Goal: Register for event/course

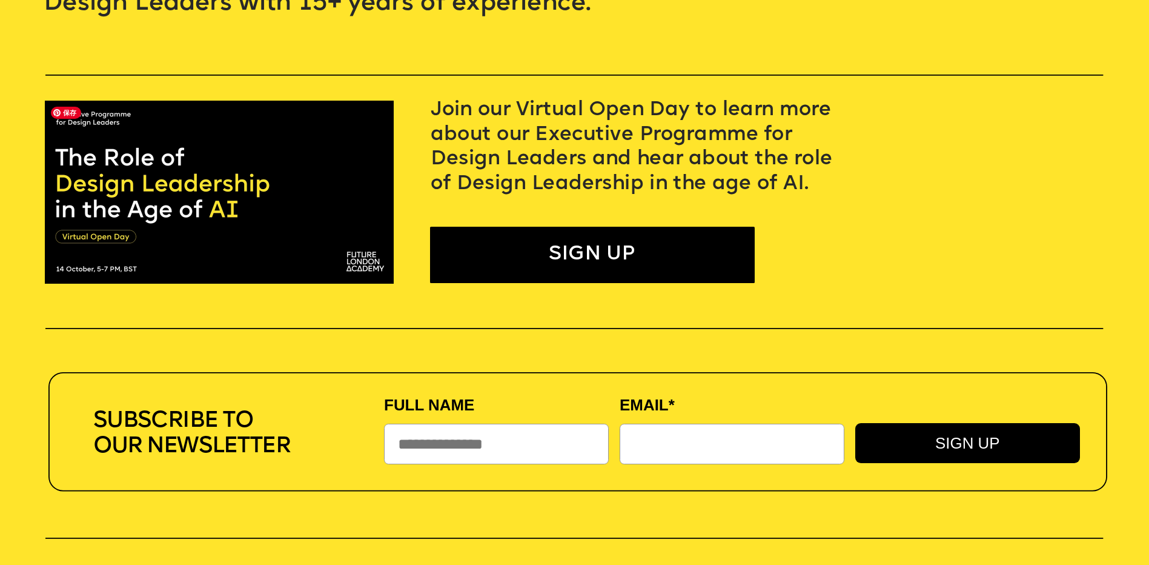
scroll to position [485, 0]
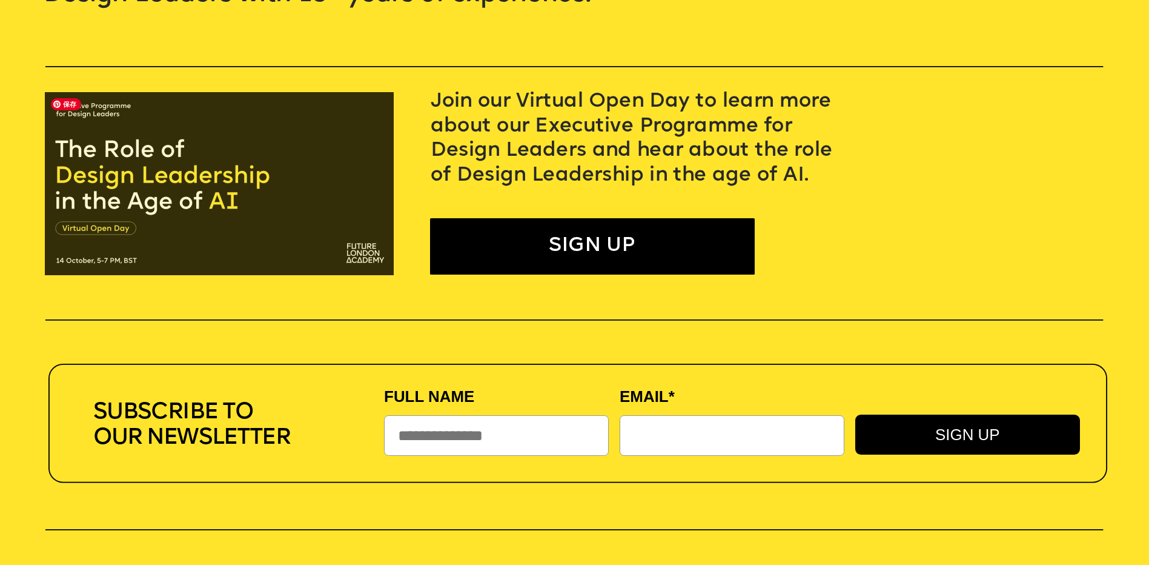
click at [195, 194] on img at bounding box center [219, 183] width 349 height 183
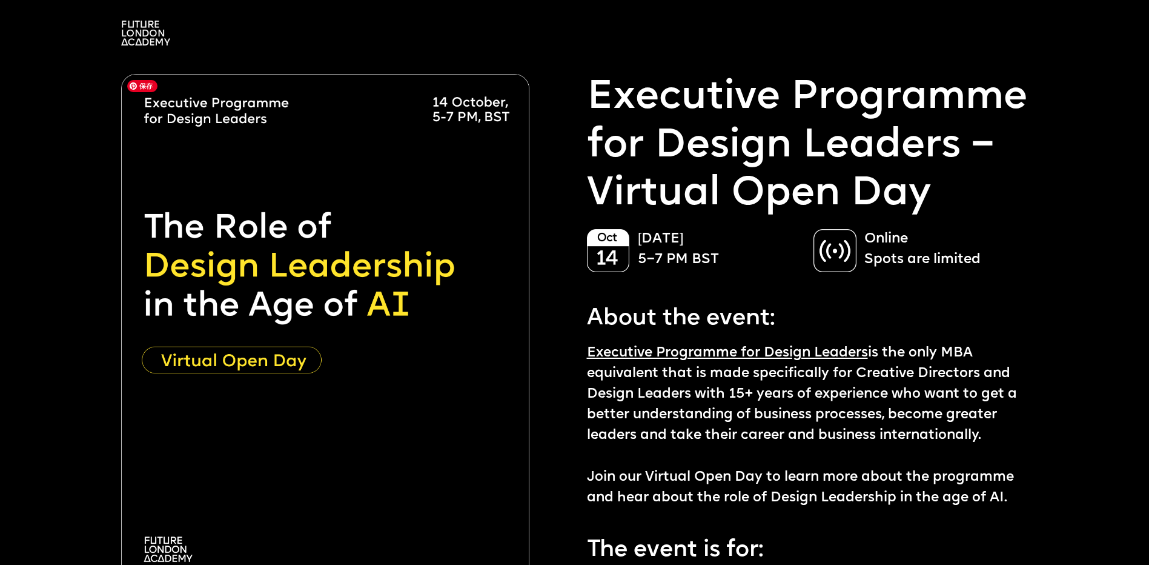
click at [399, 287] on img at bounding box center [325, 329] width 408 height 510
click at [313, 329] on img at bounding box center [325, 329] width 408 height 510
click at [912, 162] on p "Executive Programme for Design Leaders – Virtual Open Day" at bounding box center [814, 146] width 454 height 145
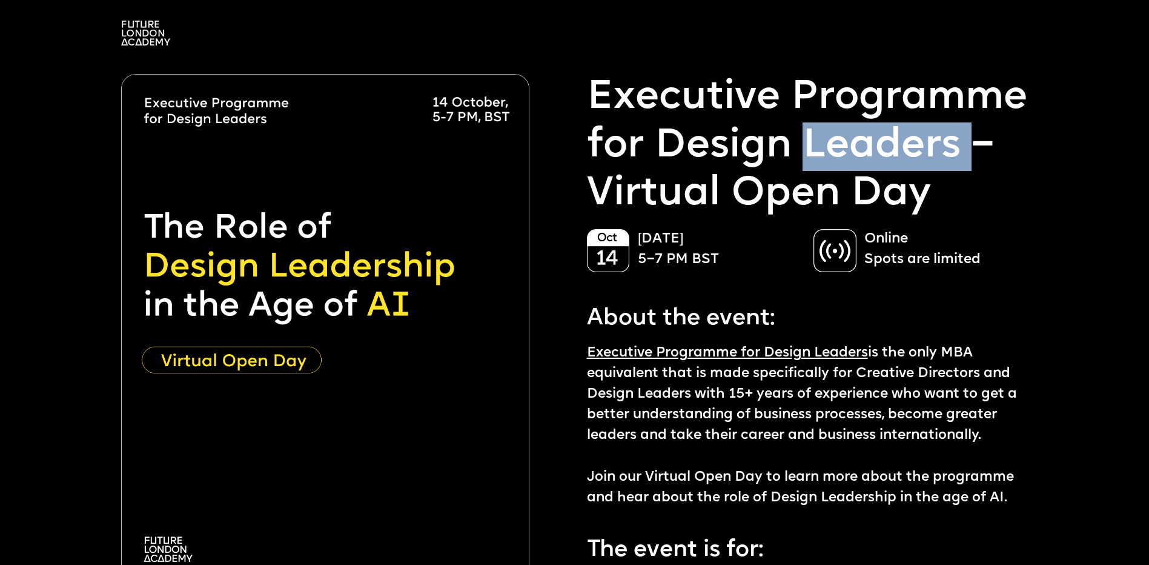
click at [912, 162] on p "Executive Programme for Design Leaders – Virtual Open Day" at bounding box center [814, 146] width 454 height 145
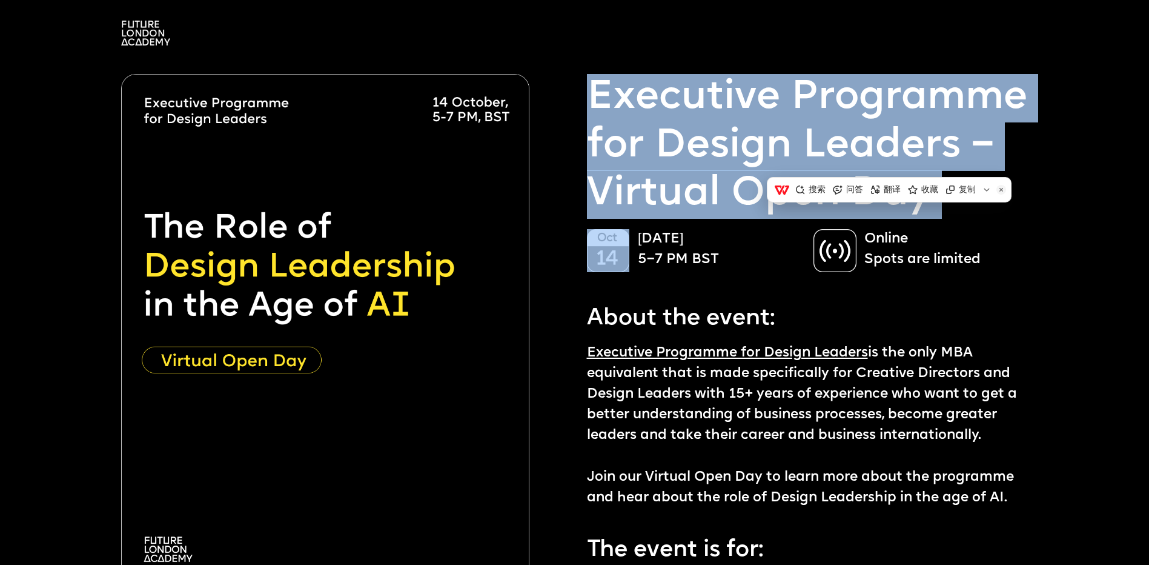
click at [912, 162] on p "Executive Programme for Design Leaders – Virtual Open Day" at bounding box center [814, 146] width 454 height 145
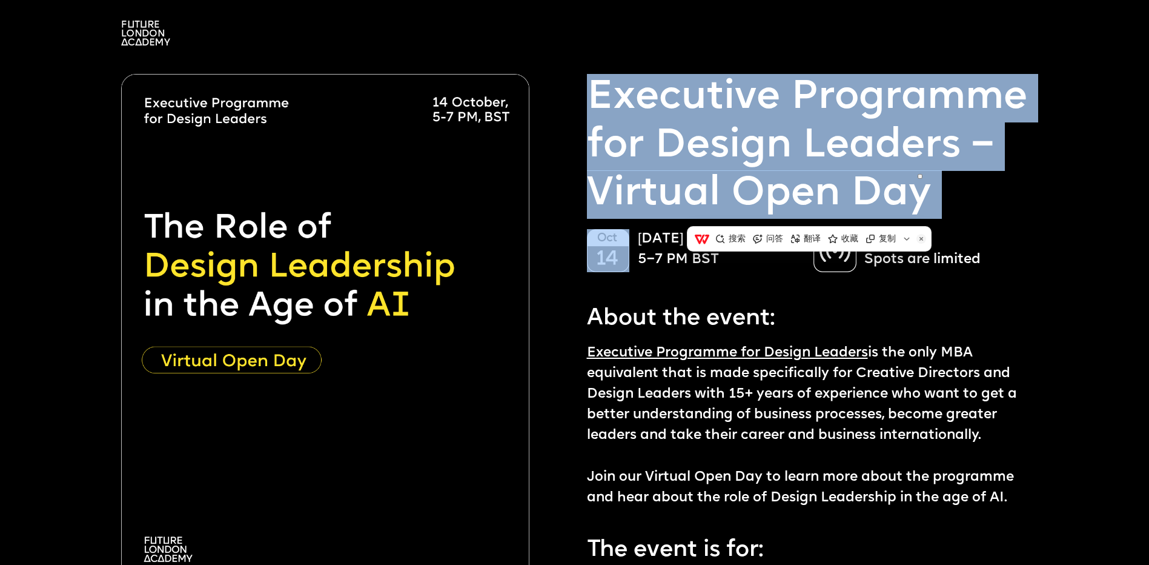
click at [782, 159] on p "Executive Programme for Design Leaders – Virtual Open Day" at bounding box center [814, 146] width 454 height 145
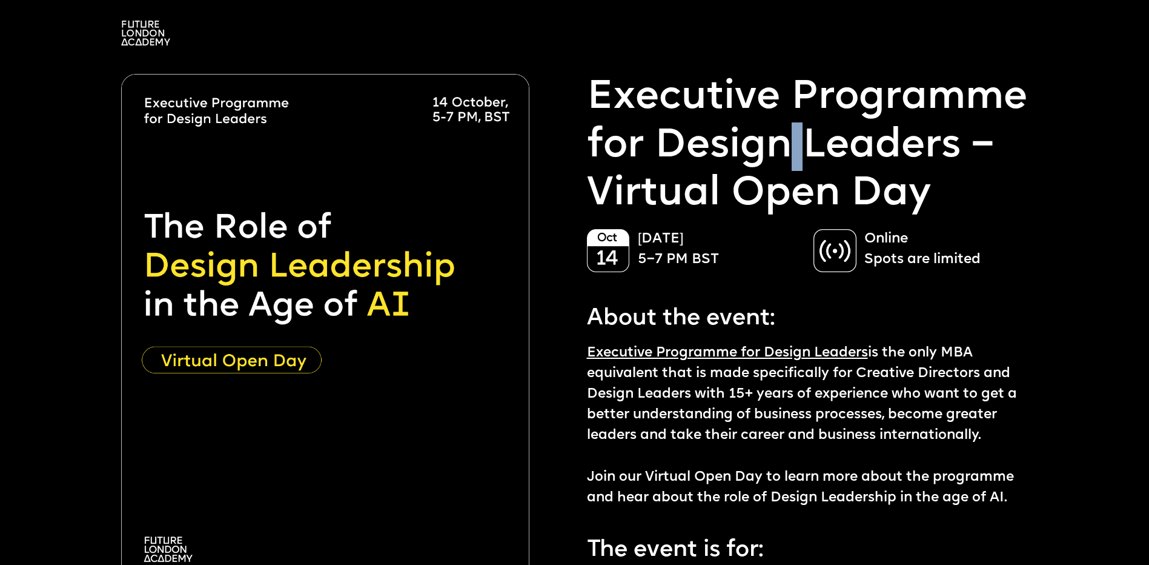
click at [782, 159] on p "Executive Programme for Design Leaders – Virtual Open Day" at bounding box center [814, 146] width 454 height 145
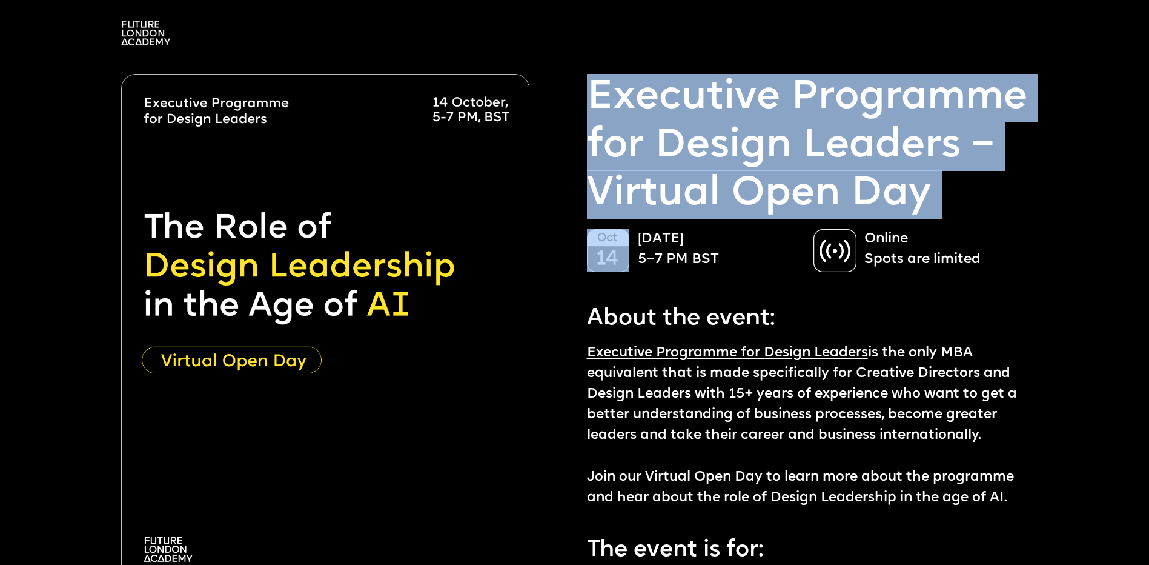
click at [782, 159] on p "Executive Programme for Design Leaders – Virtual Open Day" at bounding box center [814, 146] width 454 height 145
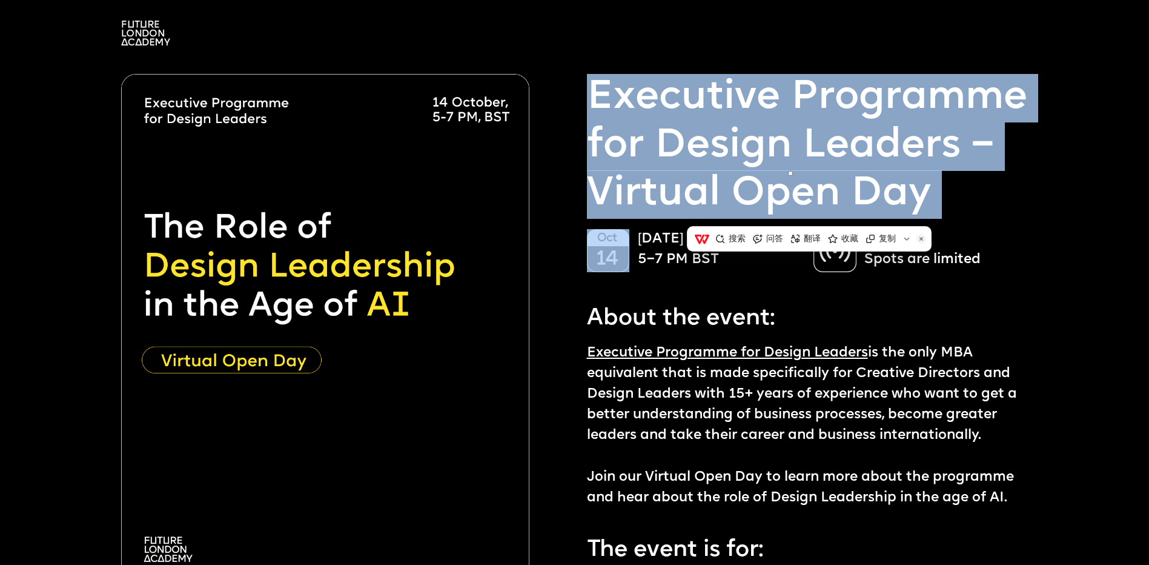
click at [718, 154] on p "Executive Programme for Design Leaders – Virtual Open Day" at bounding box center [814, 146] width 454 height 145
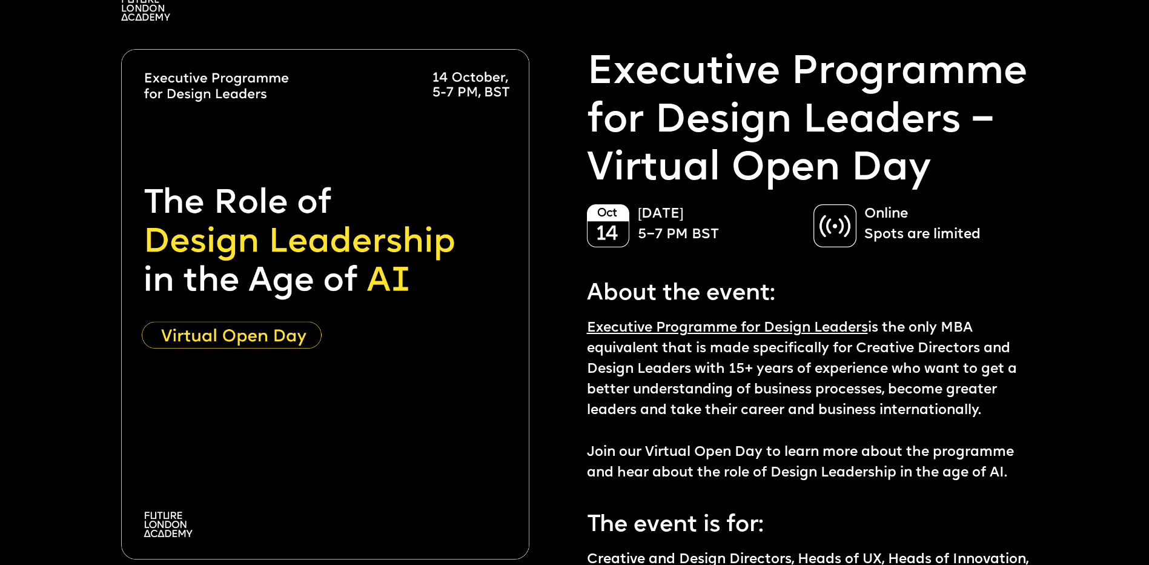
scroll to position [121, 0]
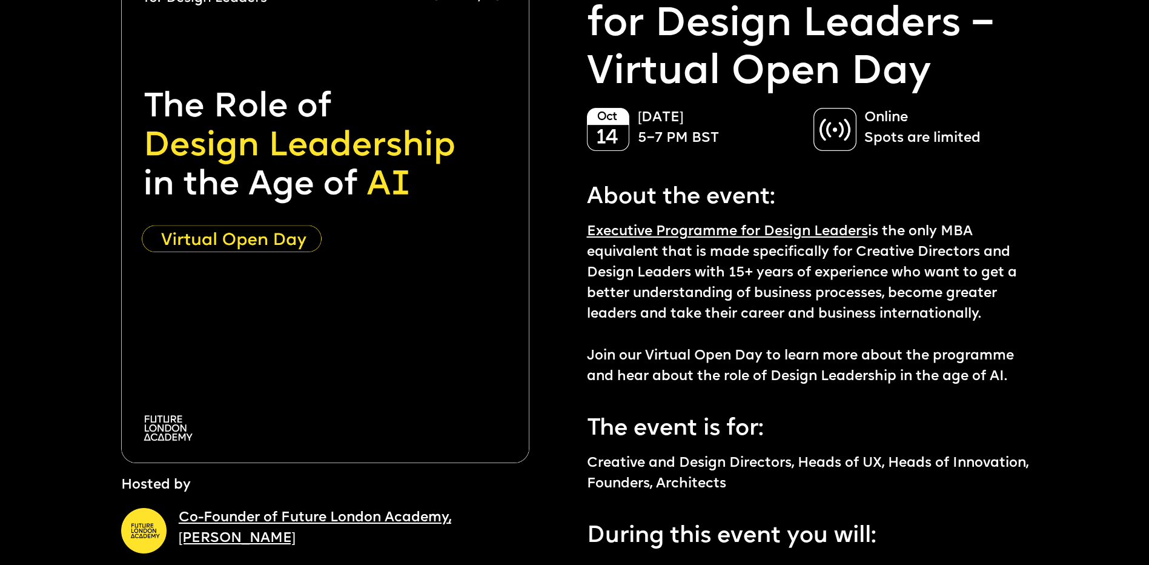
click at [764, 280] on p "Executive Programme for Design Leaders is the only MBA equivalent that is made …" at bounding box center [814, 304] width 454 height 165
copy p "years"
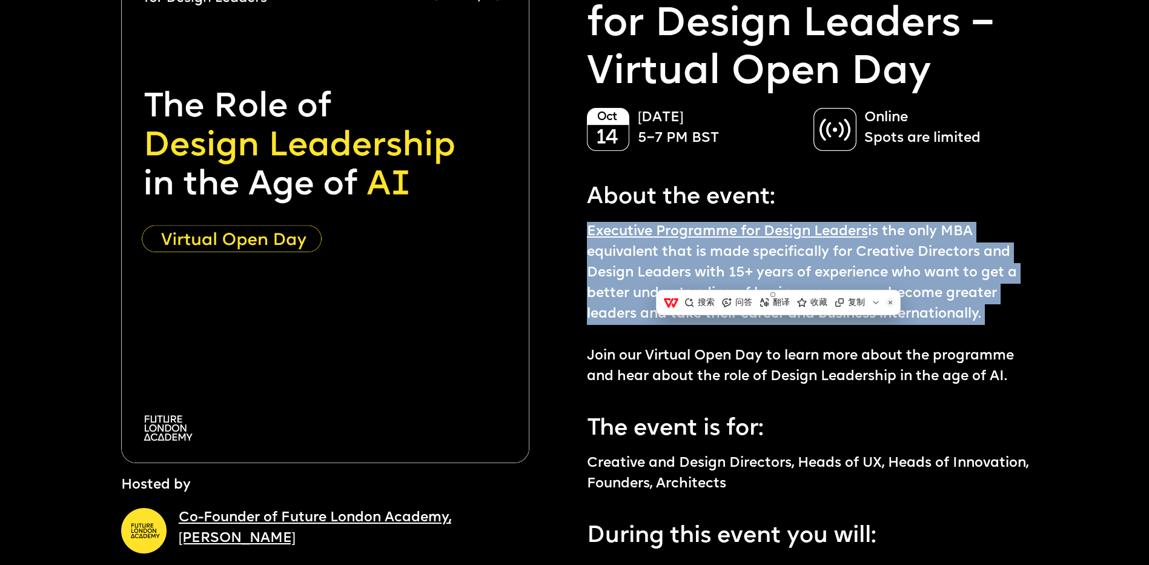
click at [764, 280] on p "Executive Programme for Design Leaders is the only MBA equivalent that is made …" at bounding box center [814, 304] width 454 height 165
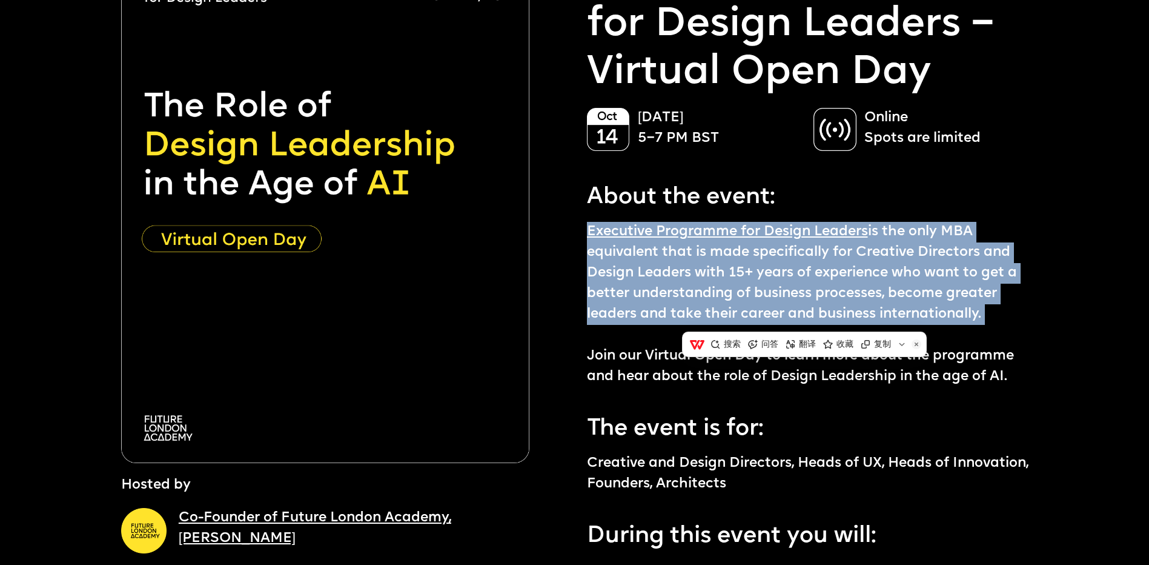
click at [970, 301] on p "Executive Programme for Design Leaders is the only MBA equivalent that is made …" at bounding box center [814, 304] width 454 height 165
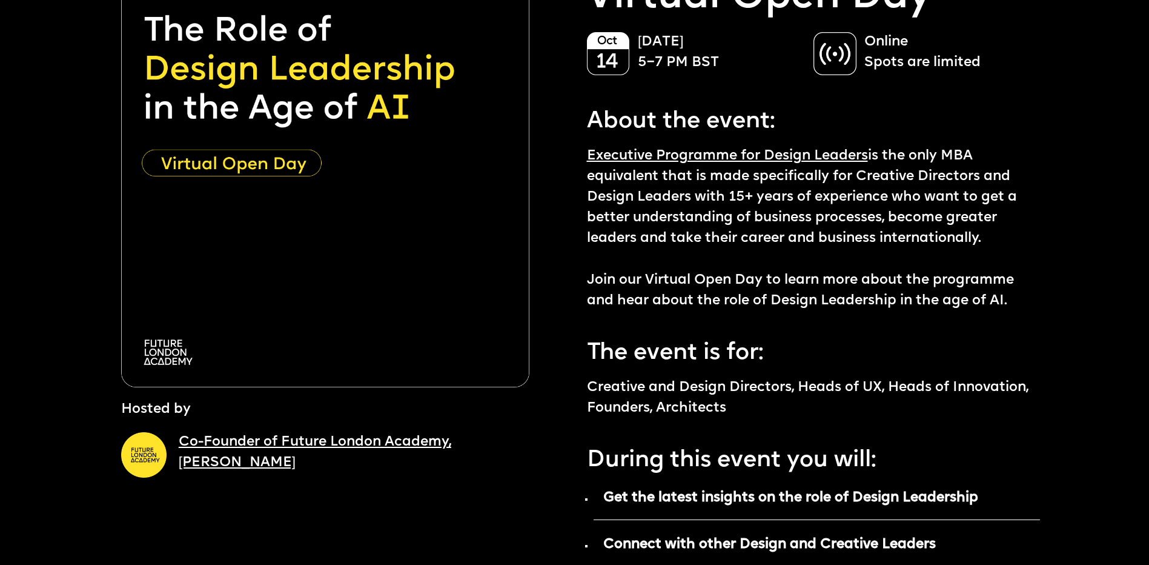
scroll to position [0, 0]
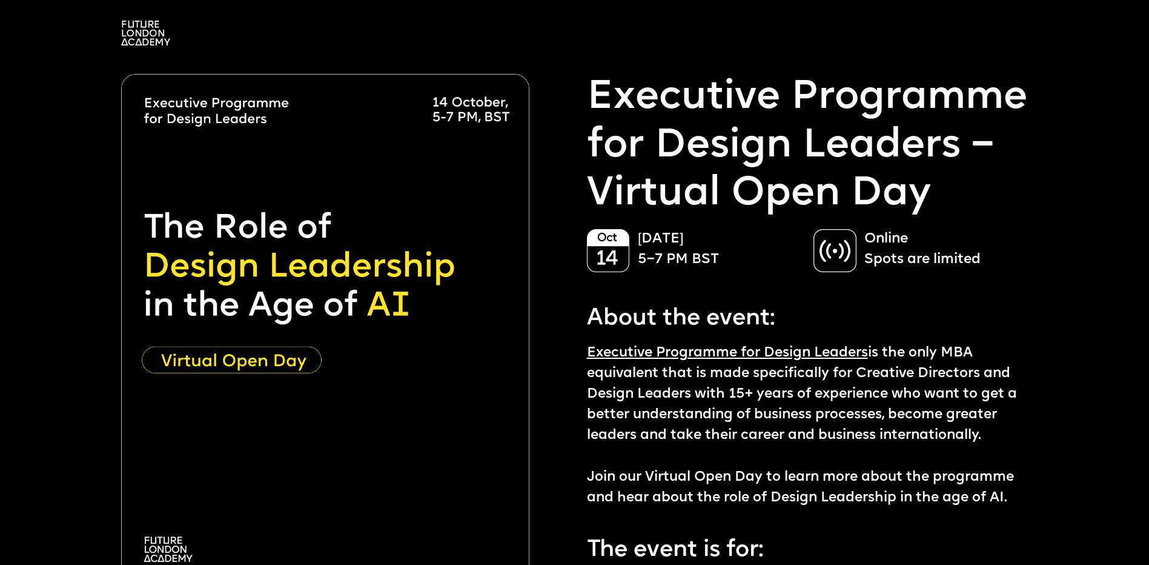
drag, startPoint x: 1081, startPoint y: 400, endPoint x: 1084, endPoint y: 99, distance: 301.1
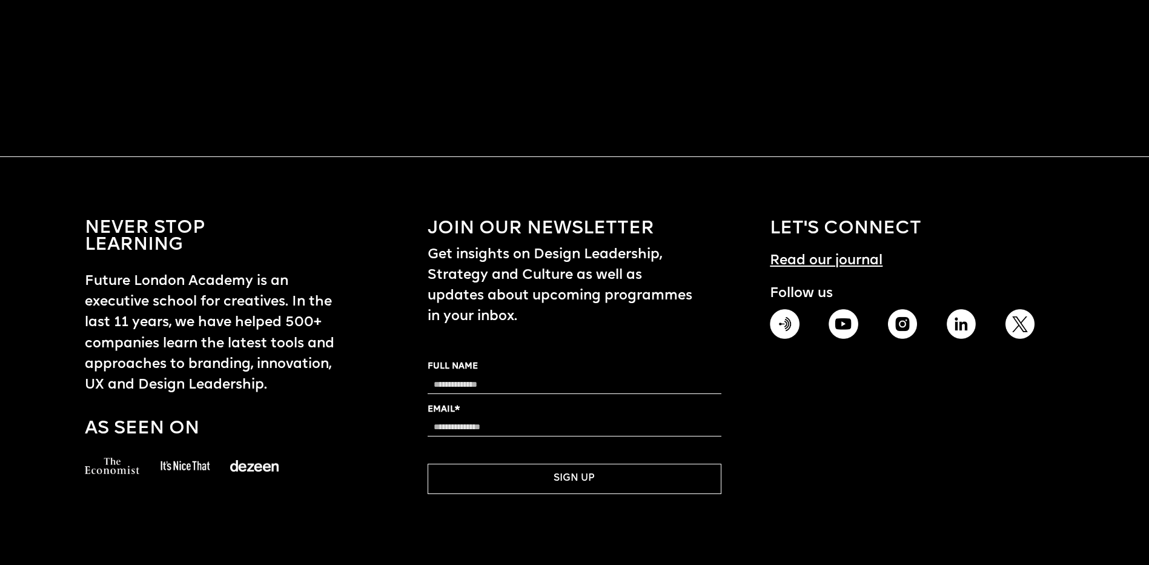
drag, startPoint x: 1080, startPoint y: 100, endPoint x: 1076, endPoint y: 406, distance: 305.9
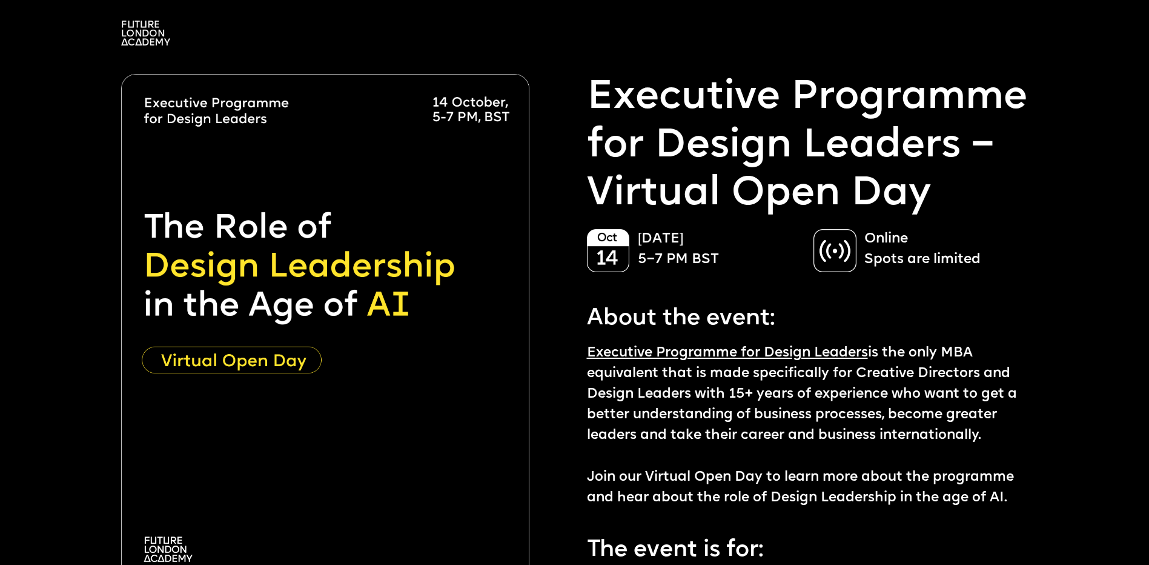
drag, startPoint x: 1084, startPoint y: 316, endPoint x: 1099, endPoint y: 86, distance: 230.7
click at [150, 26] on img at bounding box center [145, 33] width 49 height 25
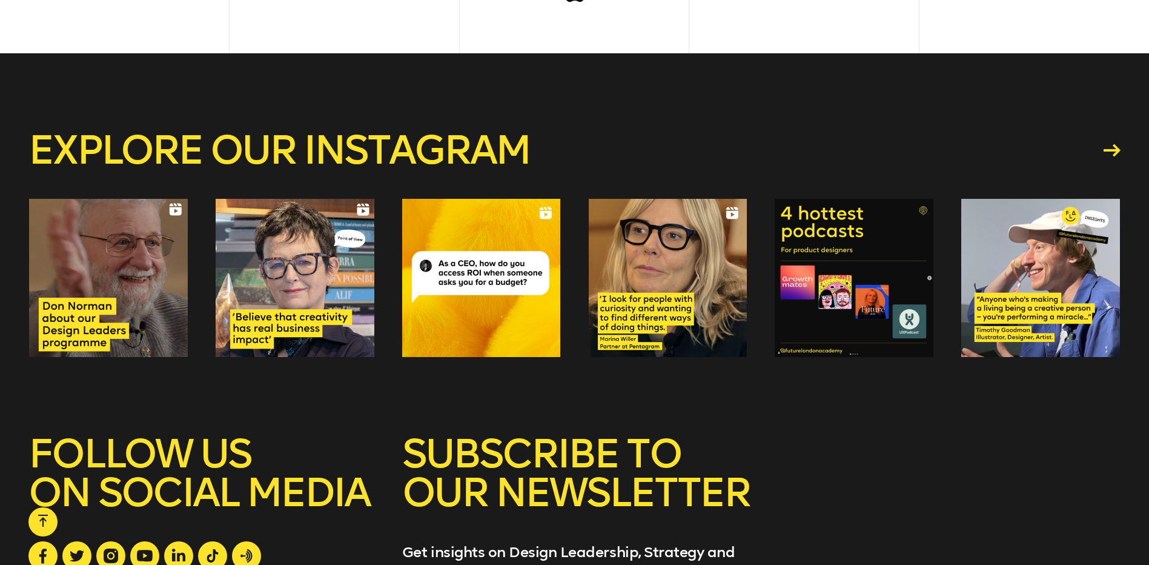
scroll to position [4543, 0]
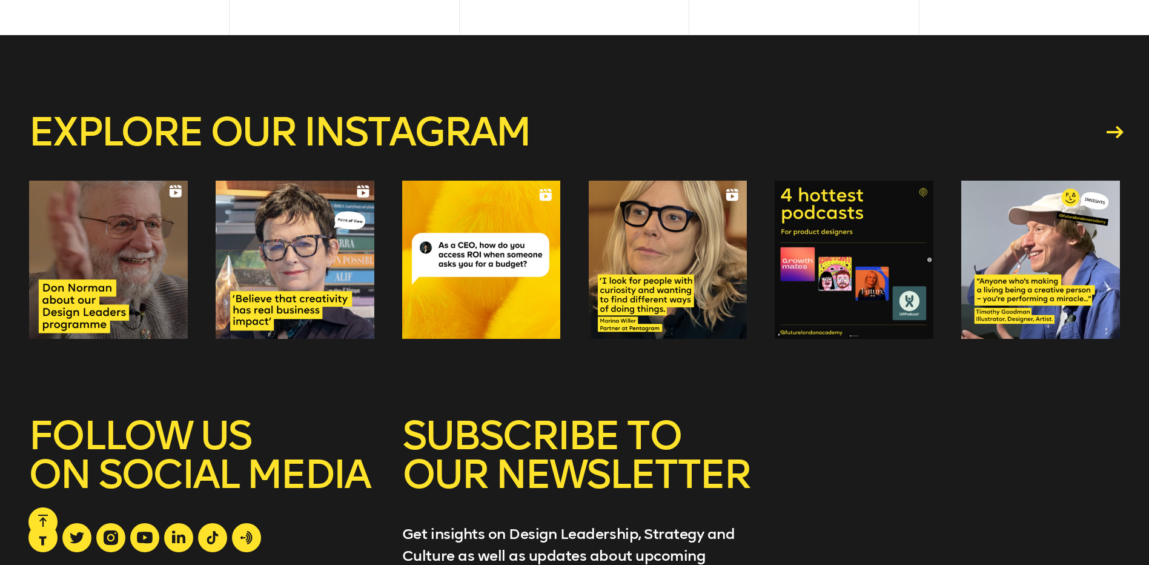
click at [1114, 130] on icon at bounding box center [1115, 131] width 17 height 13
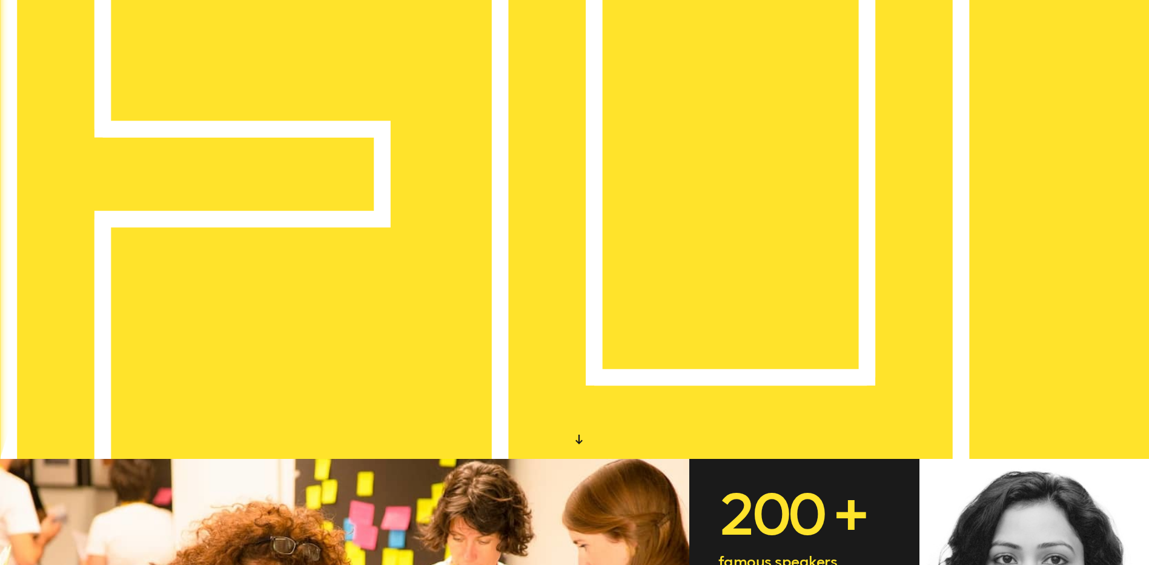
scroll to position [0, 0]
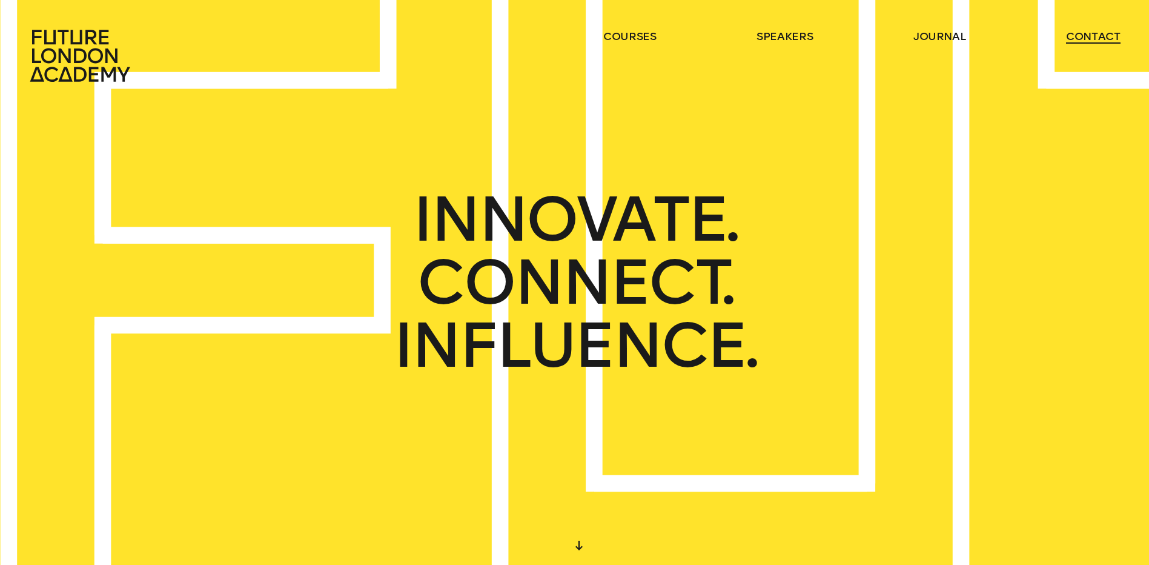
click at [1070, 33] on link "contact" at bounding box center [1093, 36] width 55 height 15
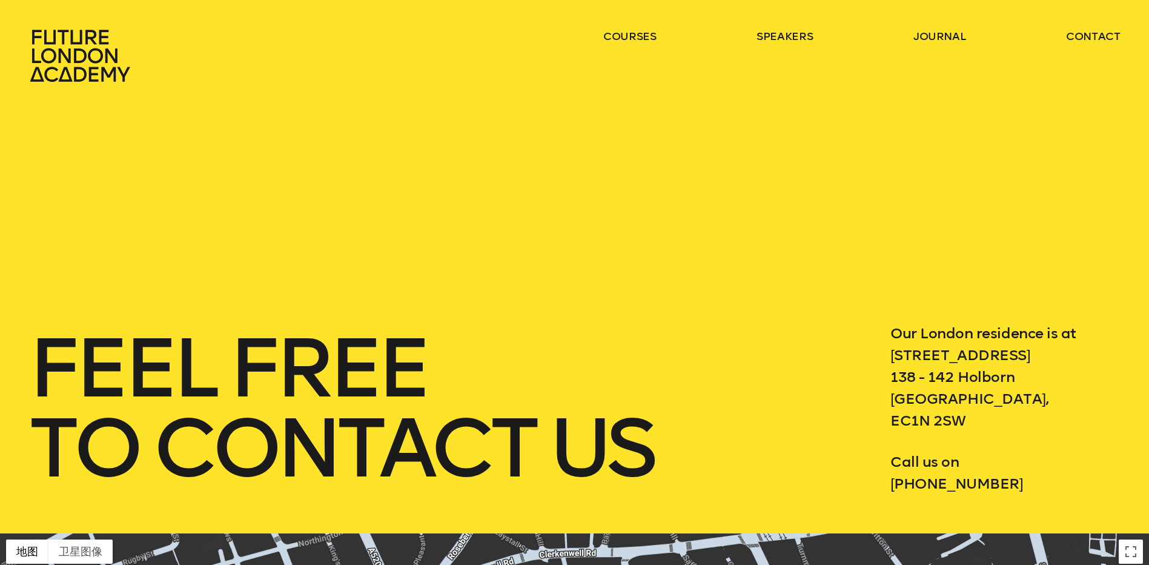
drag, startPoint x: 779, startPoint y: 356, endPoint x: 38, endPoint y: 204, distance: 756.8
